Goal: Navigation & Orientation: Find specific page/section

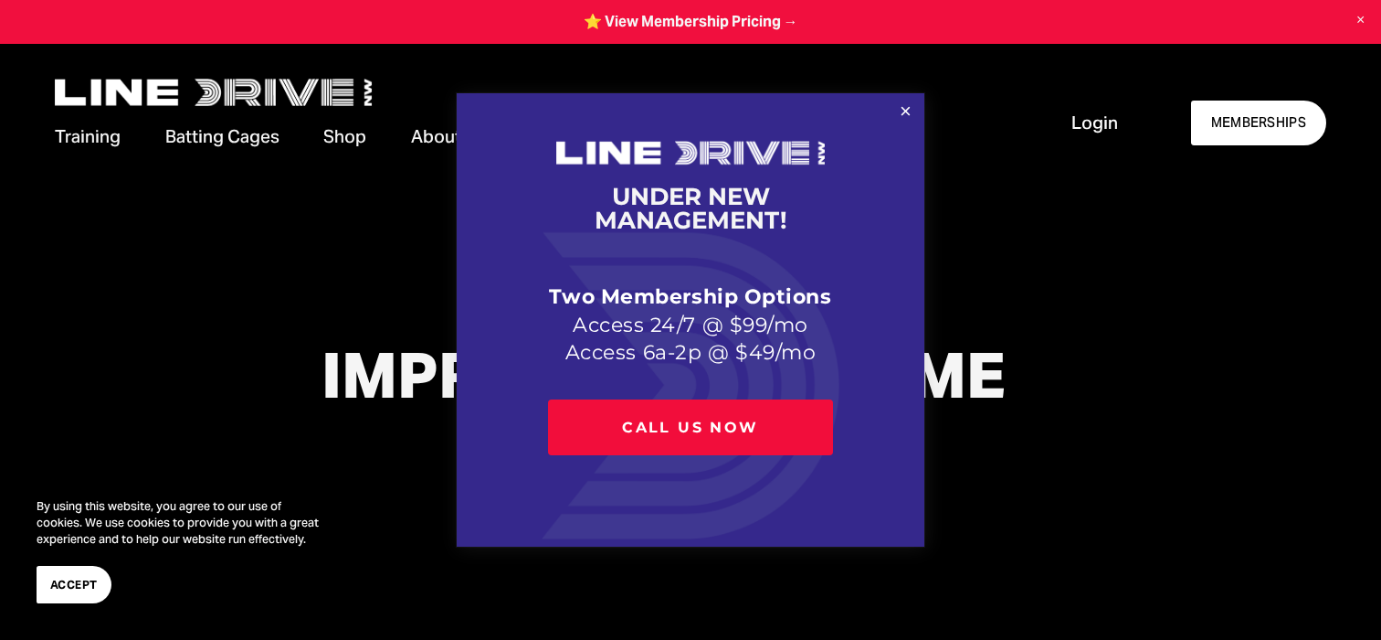
click at [1083, 118] on div at bounding box center [690, 320] width 1381 height 640
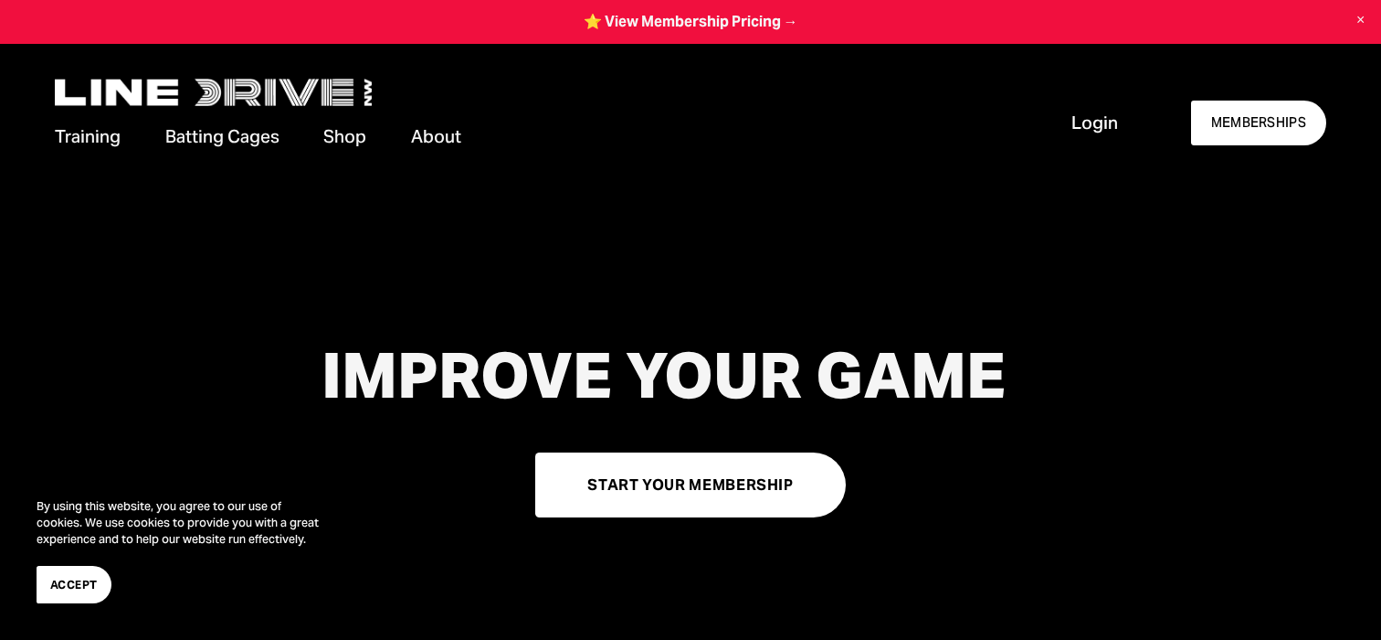
click at [1083, 118] on span "Login" at bounding box center [1095, 123] width 47 height 25
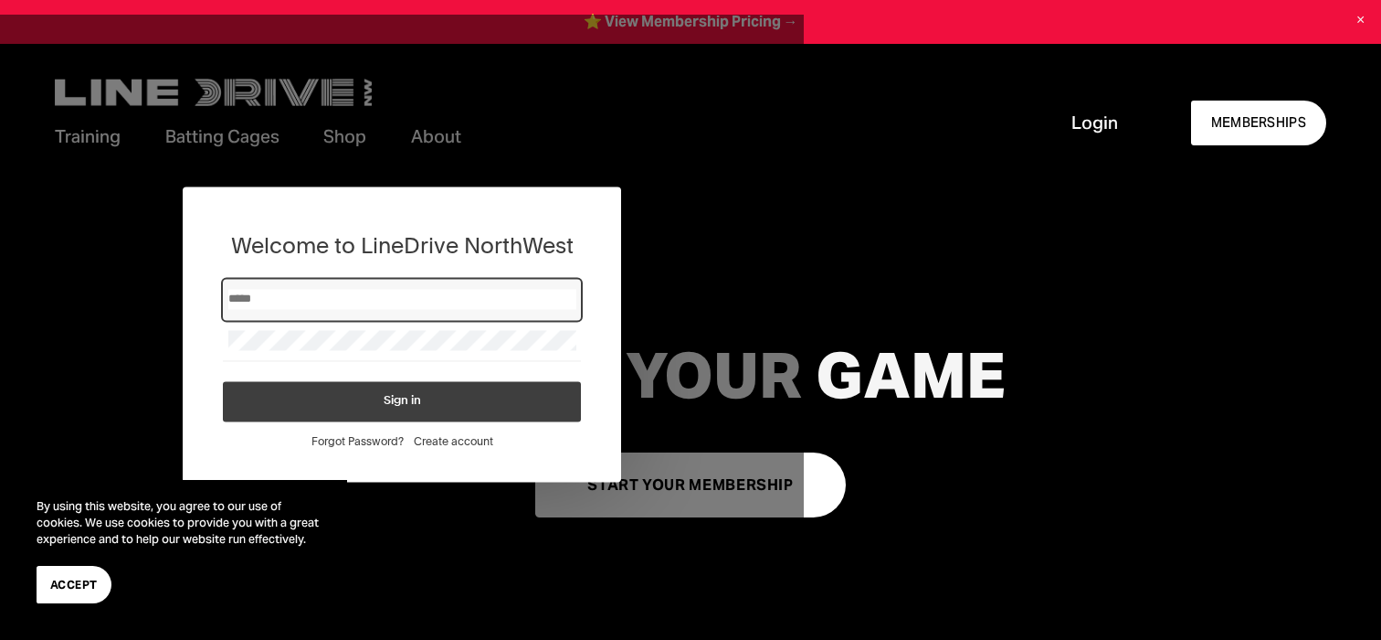
click at [344, 355] on div at bounding box center [402, 341] width 358 height 41
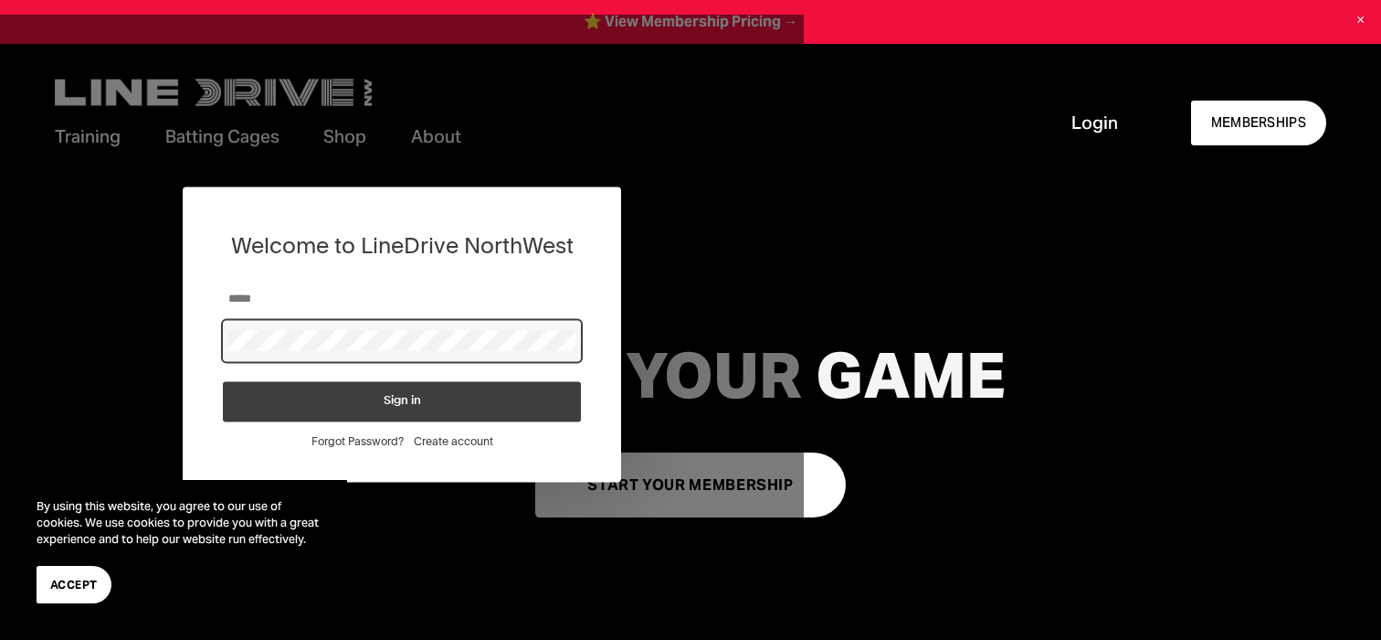
click at [449, 440] on span "Create account" at bounding box center [453, 442] width 79 height 14
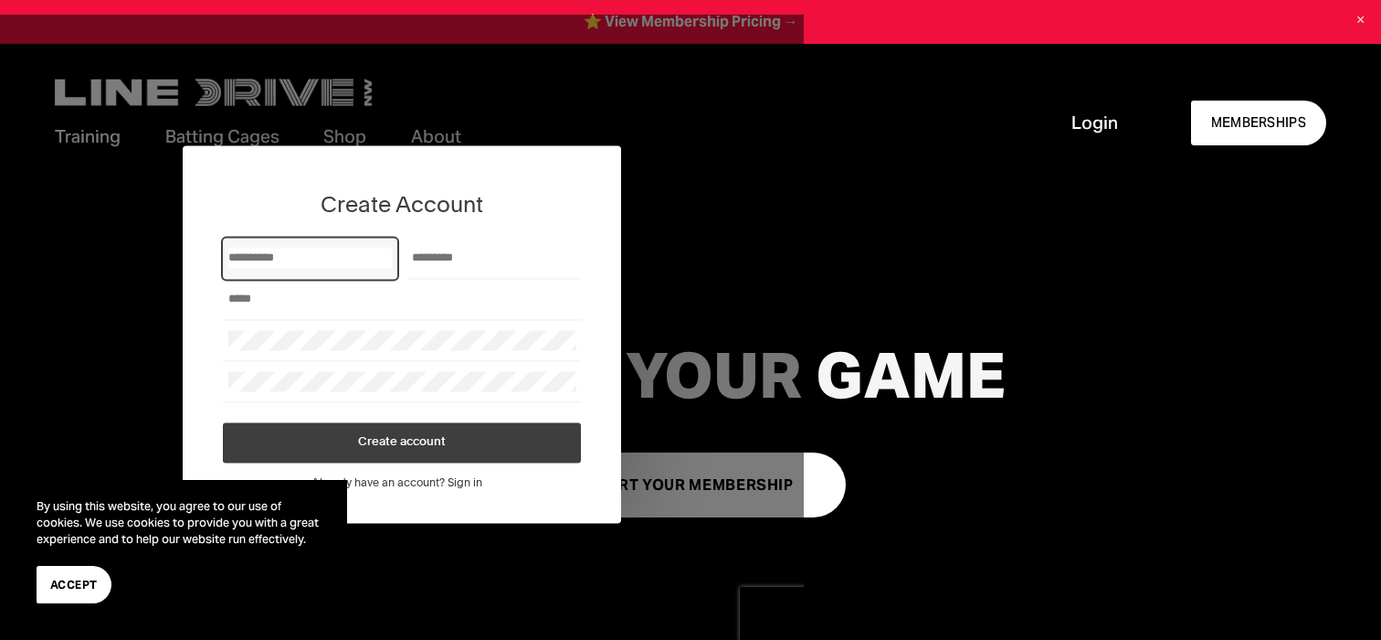
click at [69, 607] on section "By using this website, you agree to our use of cookies. We use cookies to provi…" at bounding box center [182, 551] width 329 height 142
click at [69, 598] on button "Accept" at bounding box center [74, 584] width 75 height 37
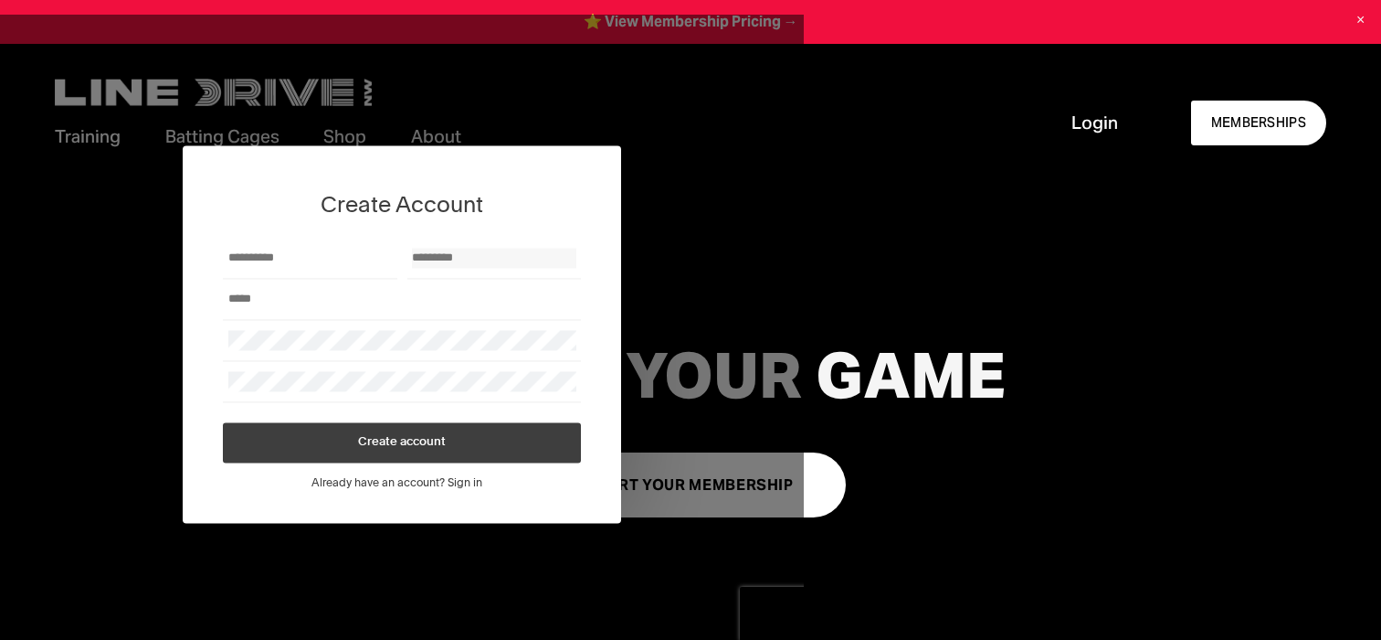
click at [449, 263] on input "Last Name" at bounding box center [494, 259] width 164 height 20
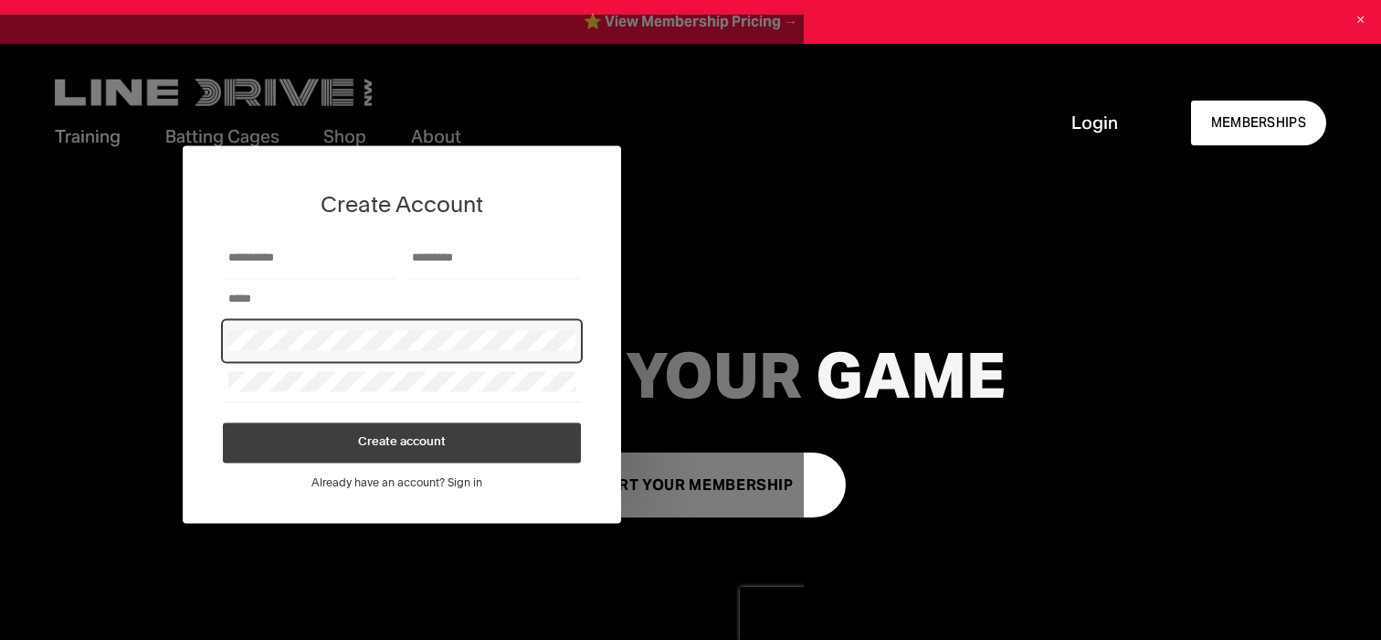
click at [1104, 121] on span "Login" at bounding box center [1095, 123] width 47 height 25
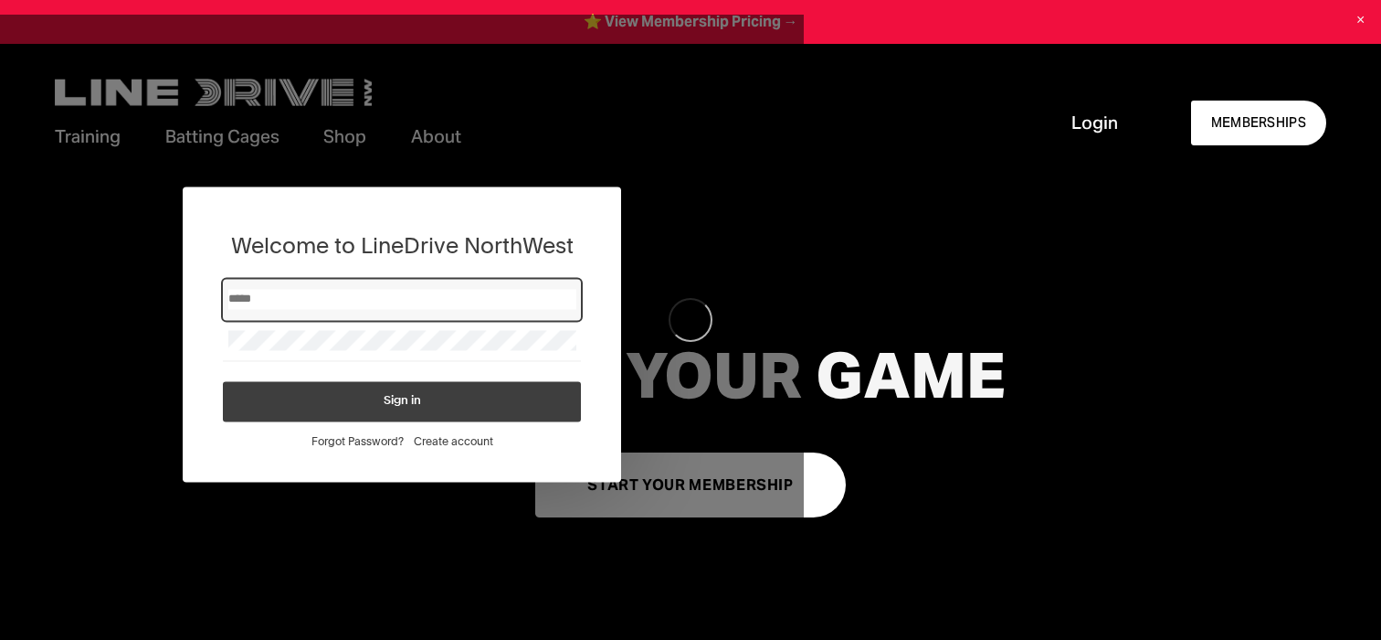
click at [1104, 121] on span "Login" at bounding box center [1095, 123] width 47 height 25
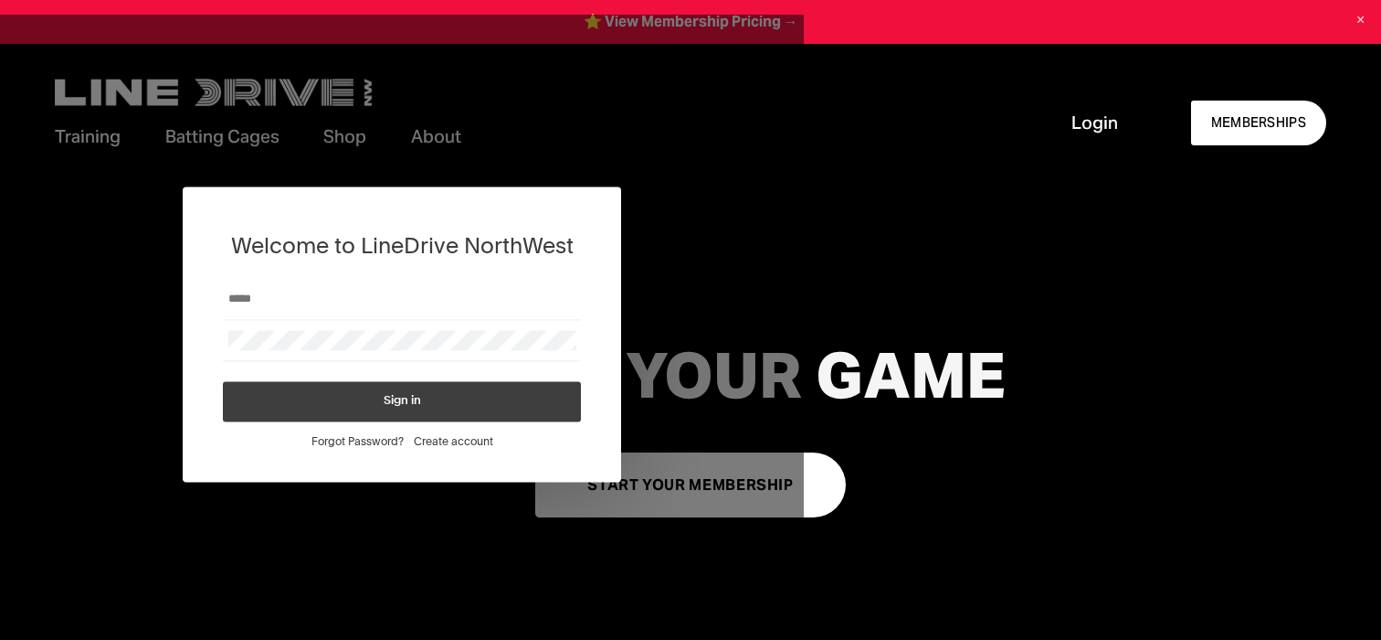
click at [851, 5] on link at bounding box center [690, 22] width 1381 height 44
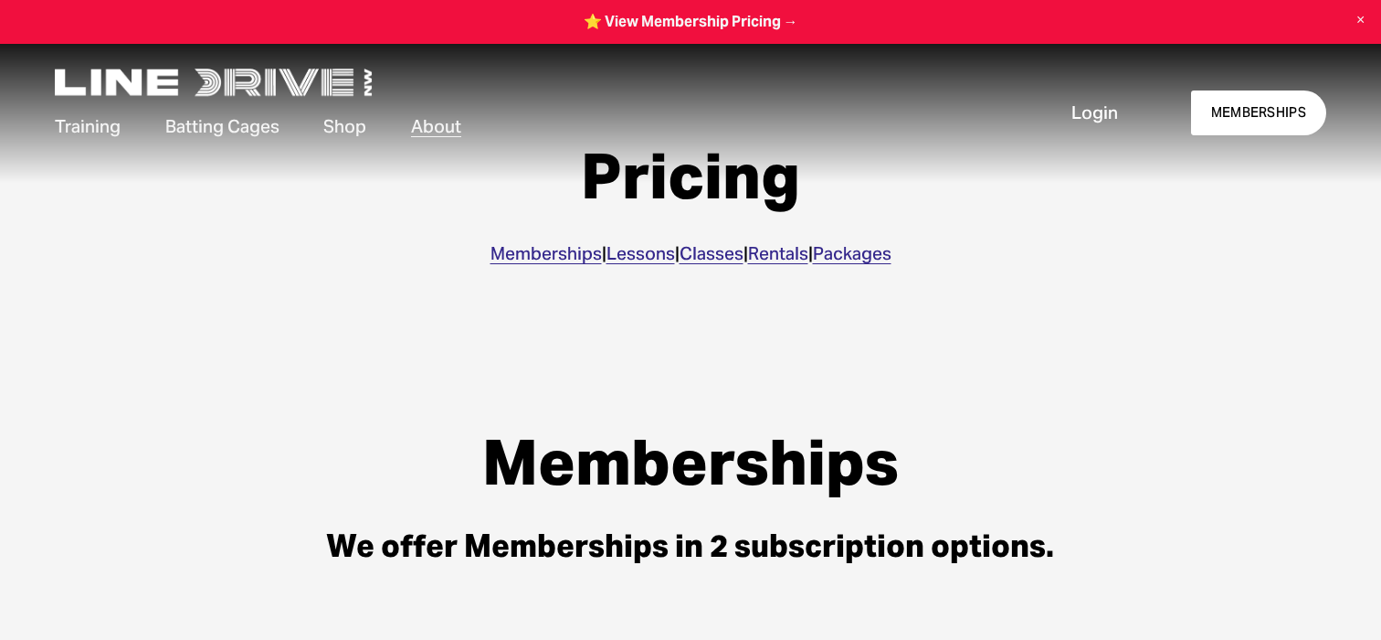
click at [491, 258] on link "Memberships" at bounding box center [546, 253] width 111 height 22
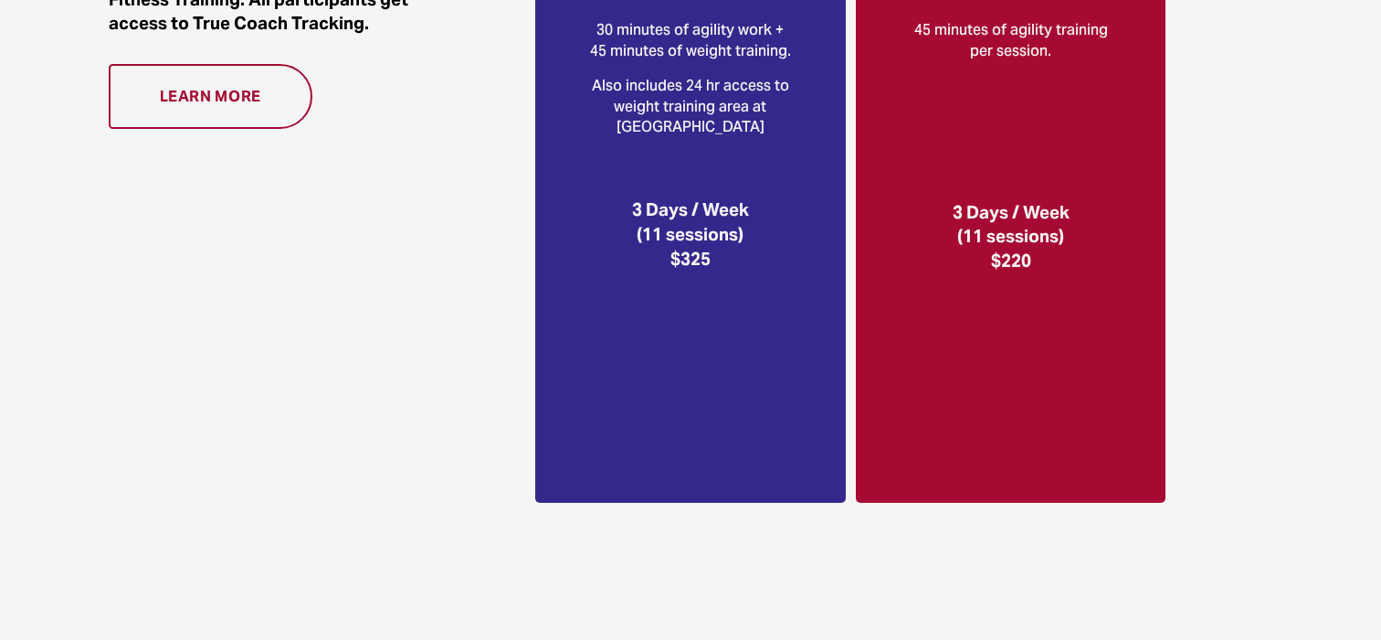
scroll to position [2710, 0]
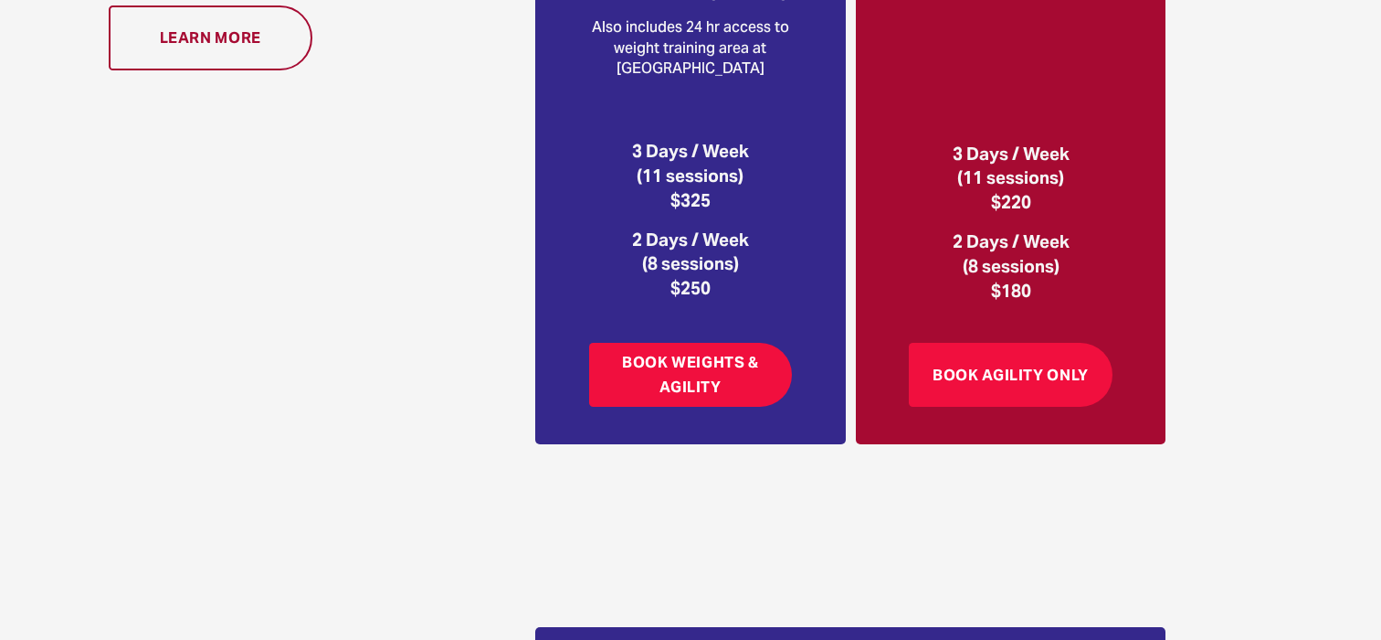
click at [723, 372] on link "Book Weights & Agility" at bounding box center [691, 375] width 204 height 65
